Goal: Task Accomplishment & Management: Manage account settings

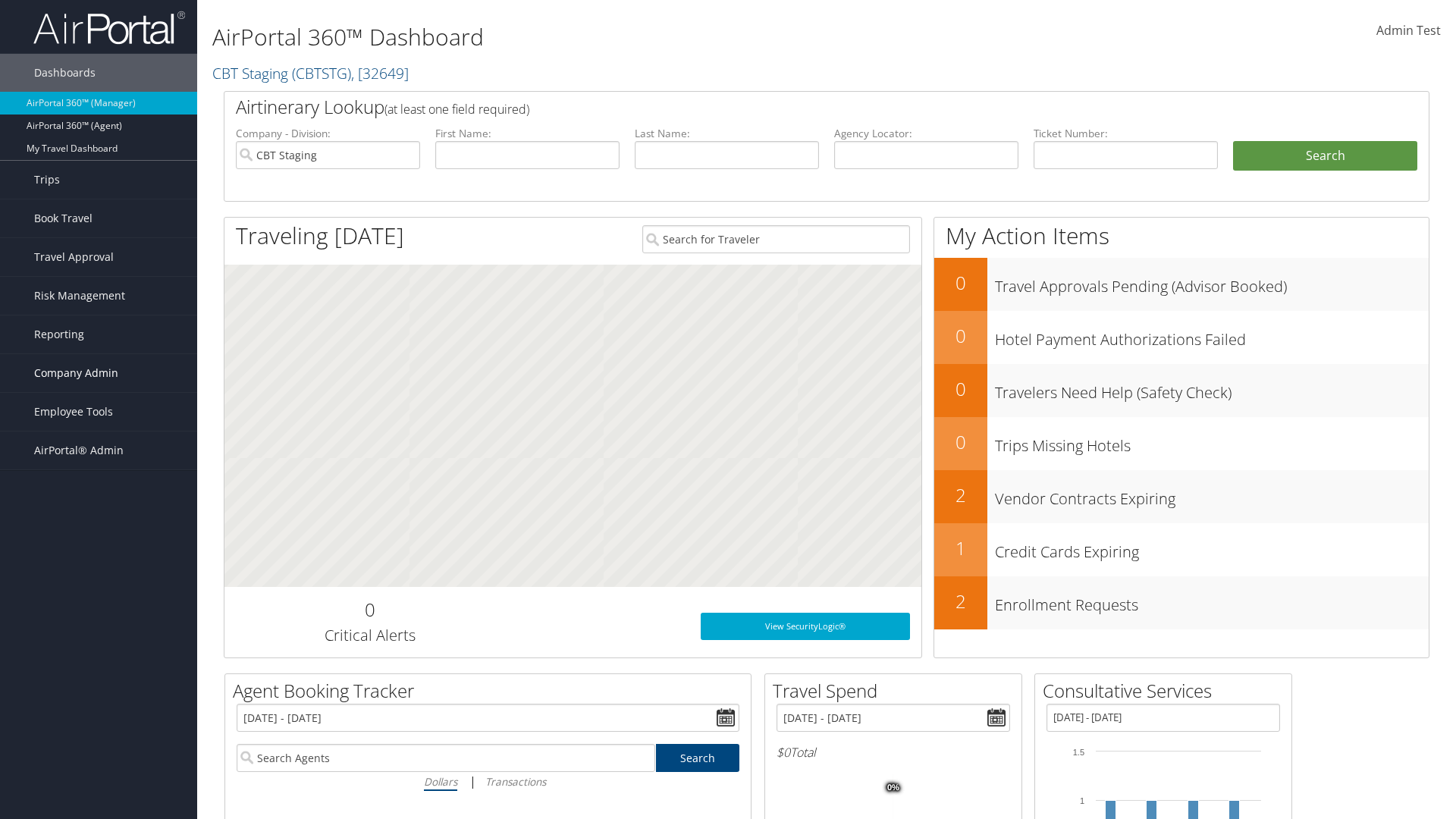
click at [98, 373] on span "Company Admin" at bounding box center [76, 372] width 85 height 38
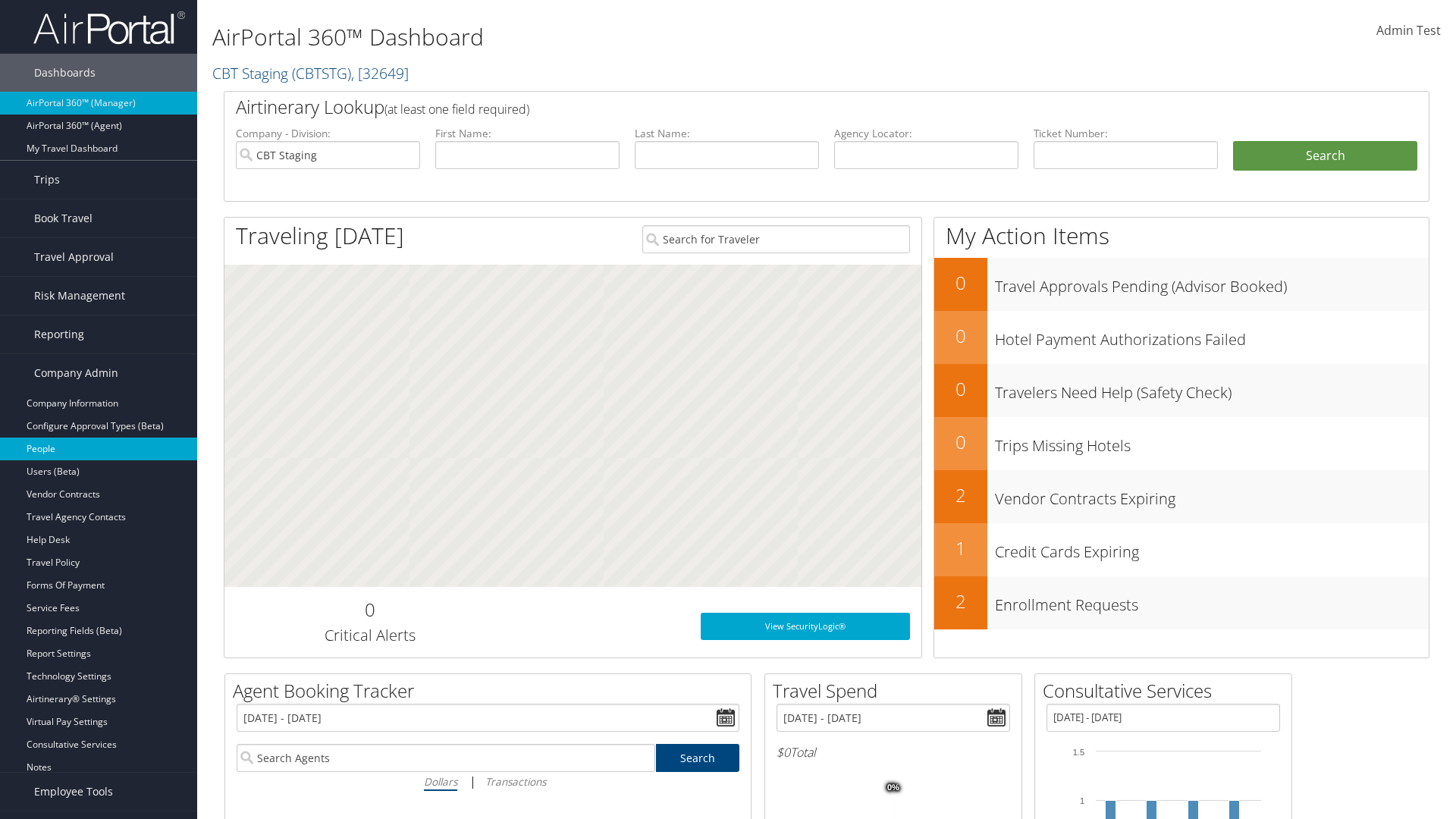
click at [98, 449] on link "People" at bounding box center [98, 449] width 197 height 23
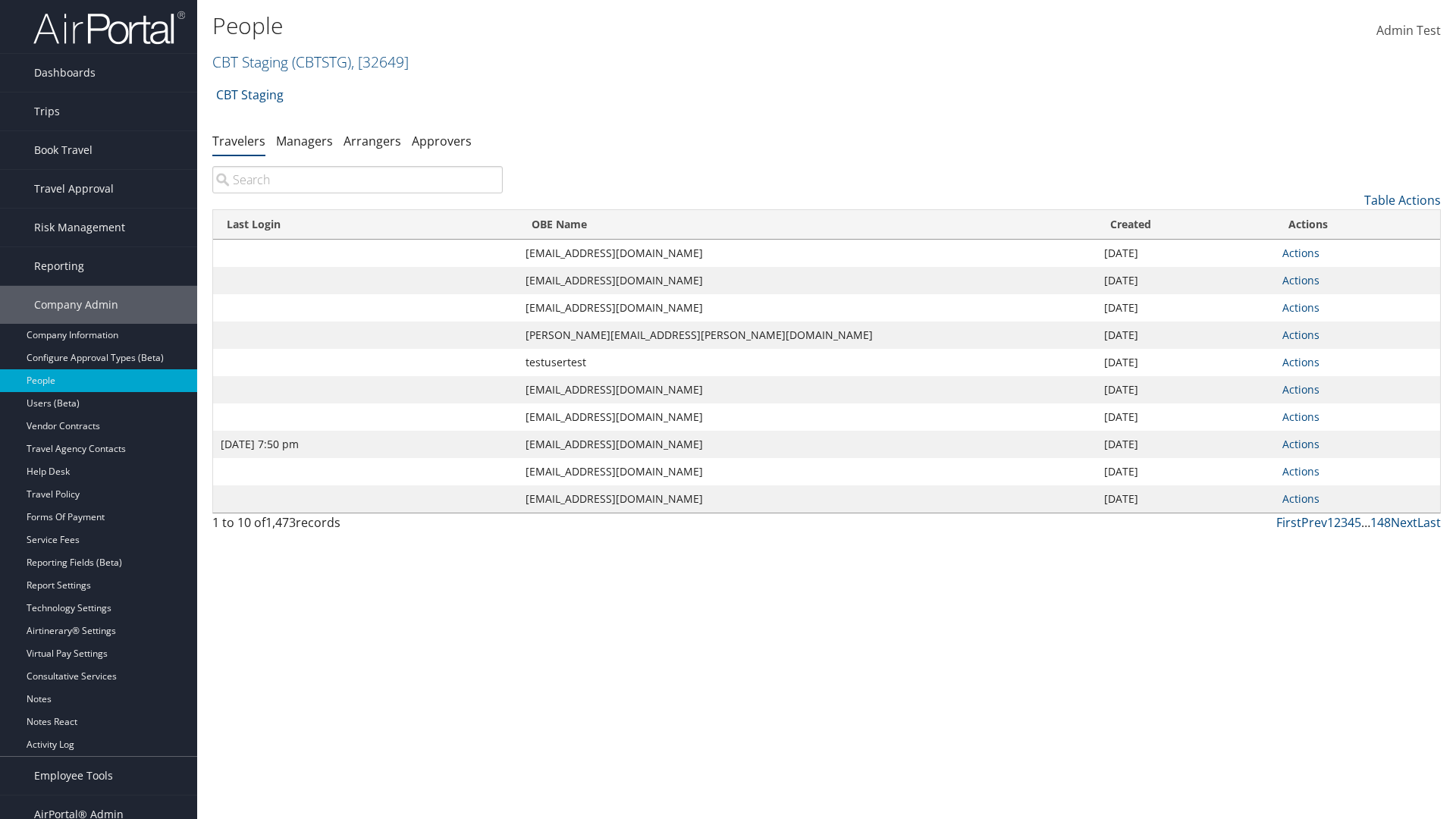
click at [357, 180] on input "search" at bounding box center [357, 180] width 290 height 28
type input "Jan 9, 2024 7:50 pm"
